Goal: Browse casually

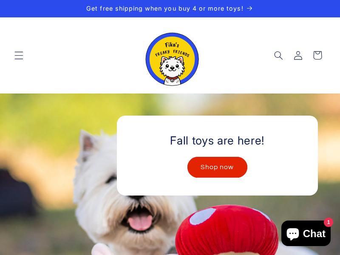
scroll to position [0, 135]
